Goal: Task Accomplishment & Management: Manage account settings

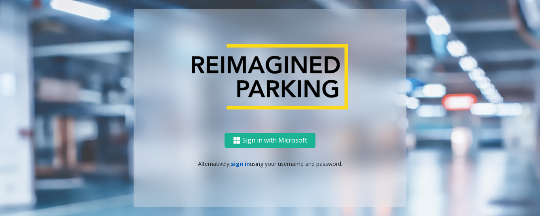
click at [239, 161] on link "sign in" at bounding box center [240, 164] width 19 height 8
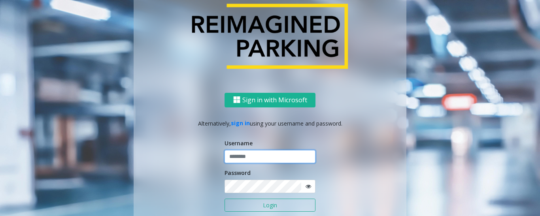
type input "******"
click at [244, 202] on button "Login" at bounding box center [270, 205] width 91 height 13
